Goal: Go to known website: Access a specific website the user already knows

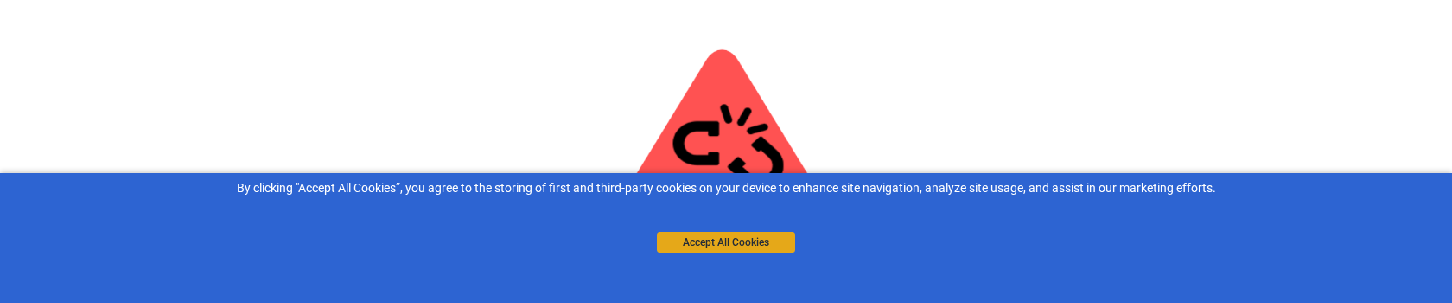
click at [699, 249] on button "Accept All Cookies" at bounding box center [726, 242] width 138 height 21
